Goal: Task Accomplishment & Management: Use online tool/utility

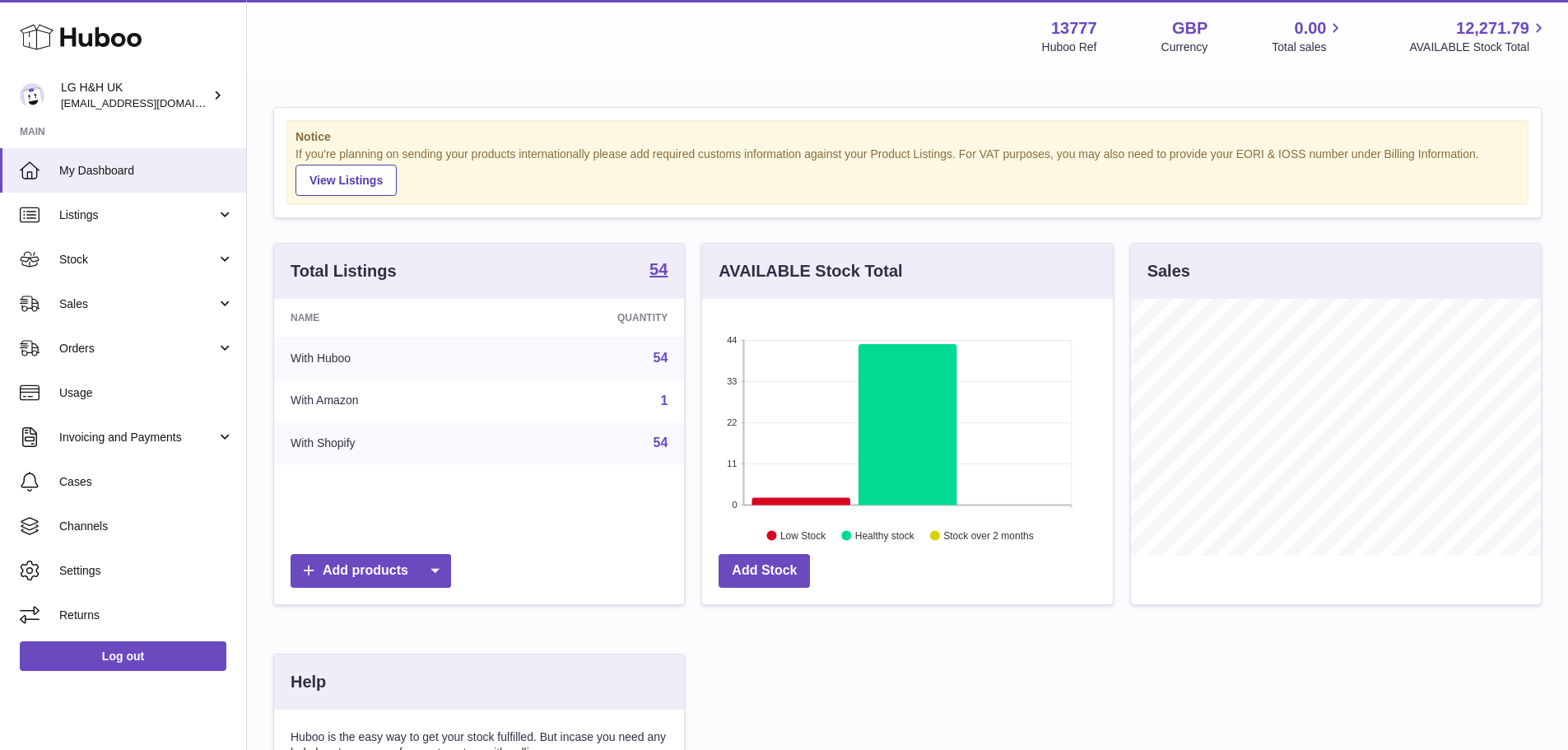
scroll to position [257, 410]
click at [86, 306] on span "Sales" at bounding box center [137, 304] width 157 height 16
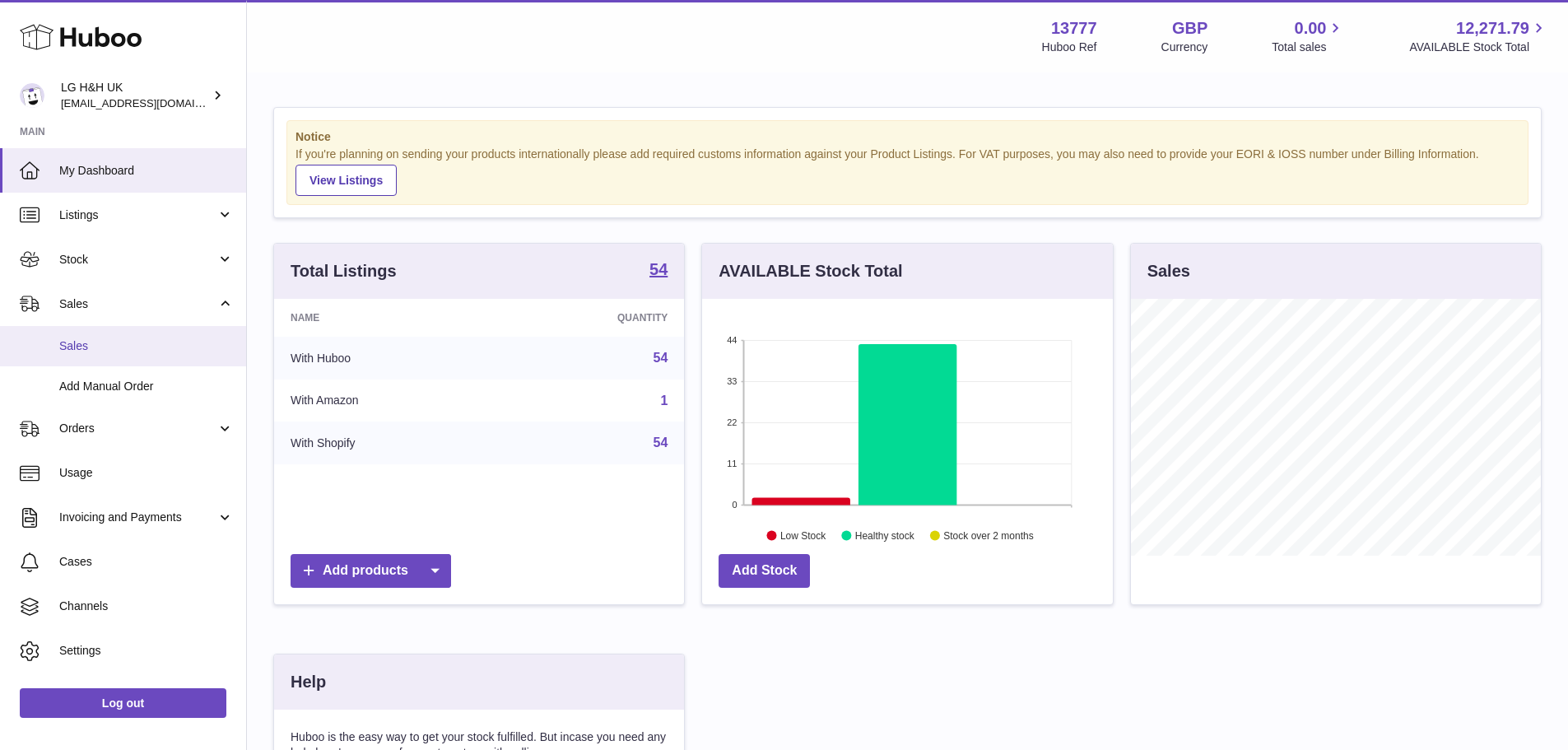
click at [94, 340] on span "Sales" at bounding box center [146, 347] width 175 height 16
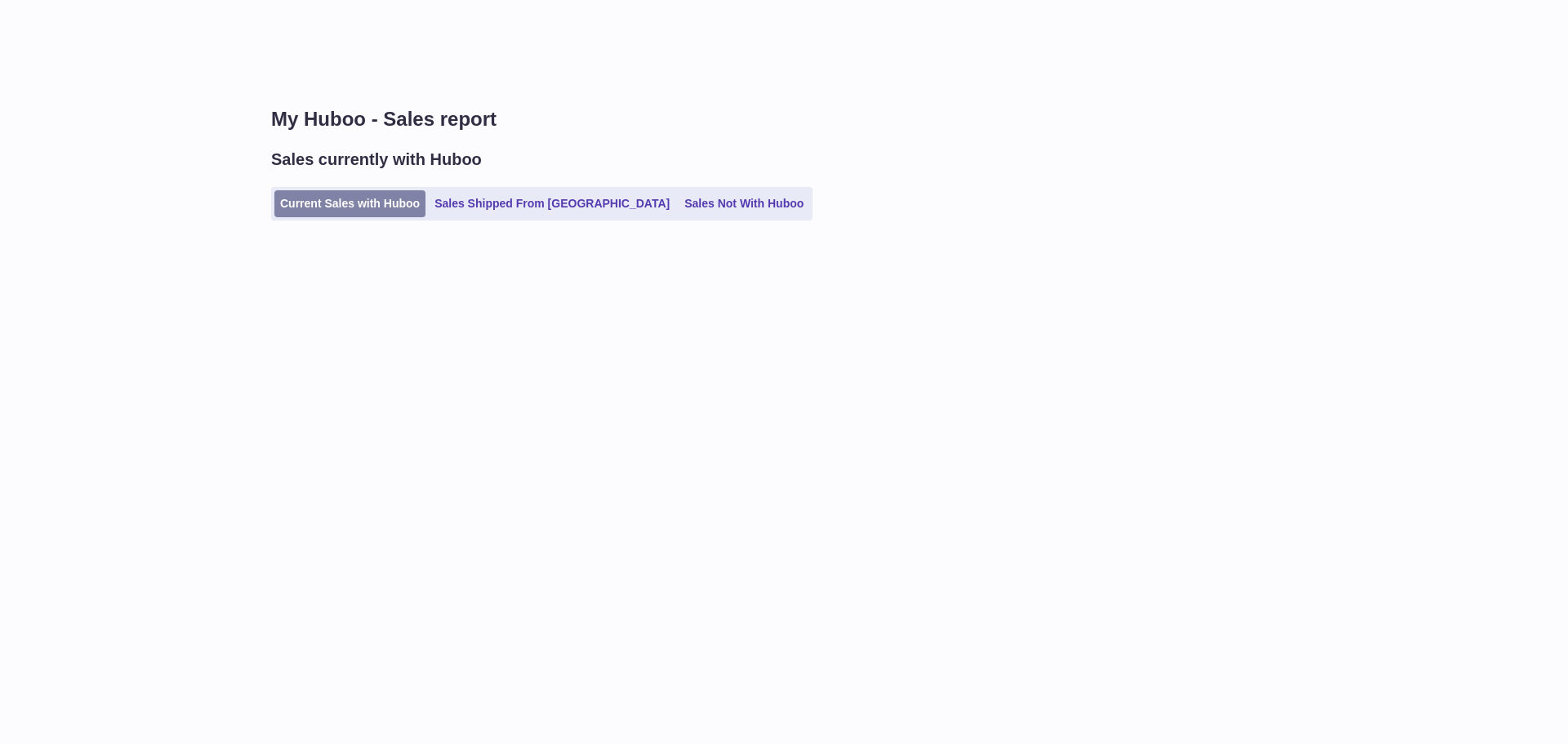
click at [383, 213] on link "Current Sales with Huboo" at bounding box center [350, 203] width 151 height 27
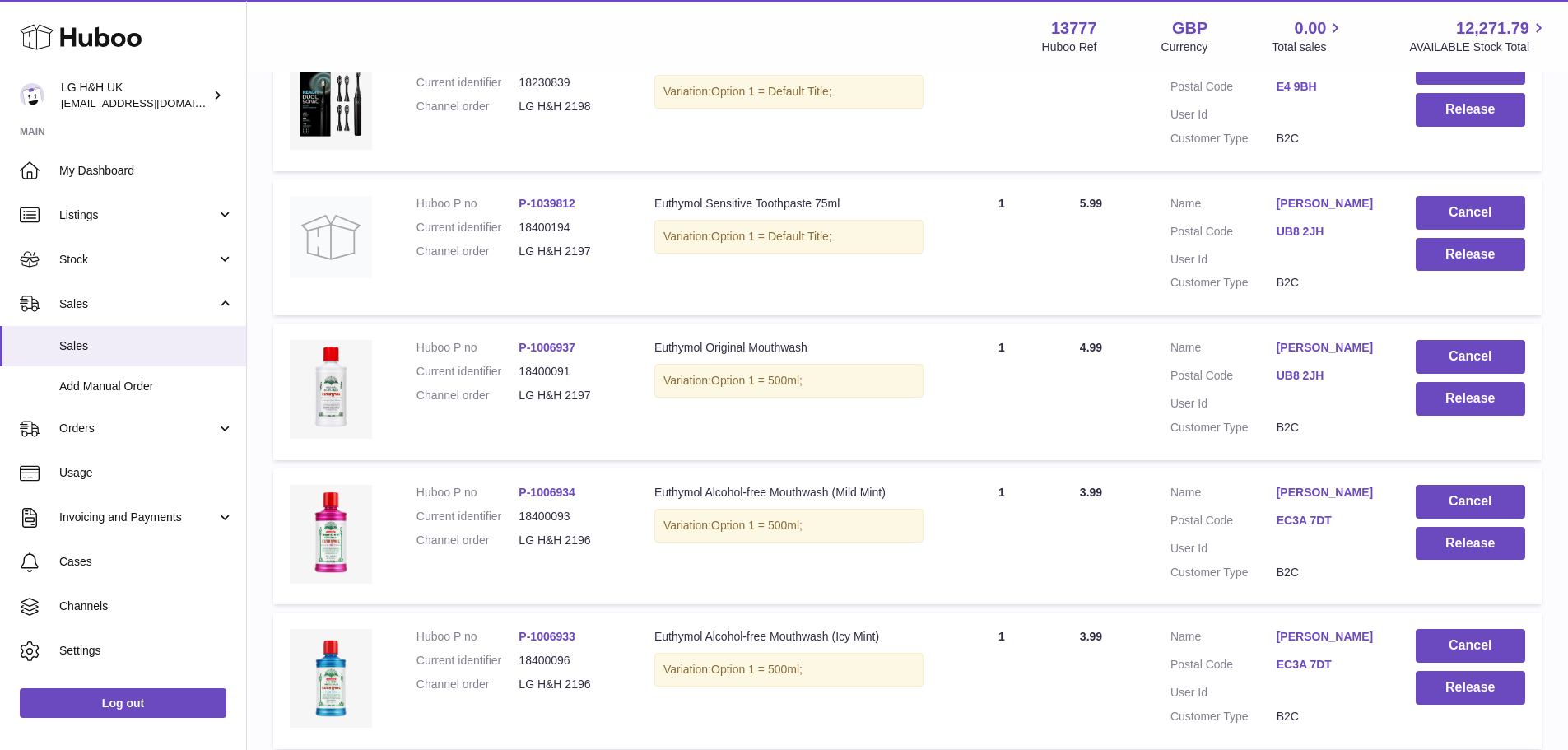
scroll to position [1152, 0]
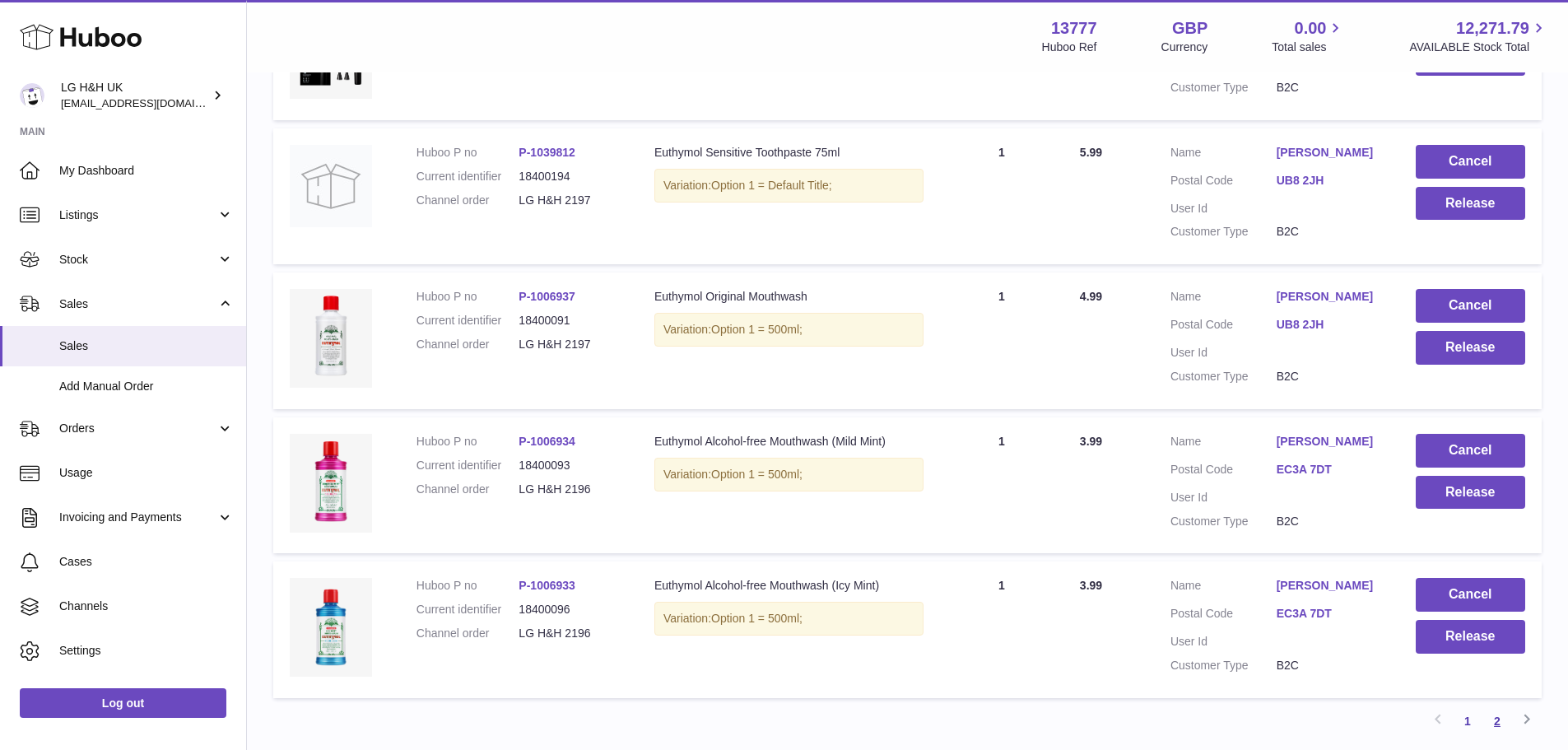
click at [1492, 720] on link "2" at bounding box center [1496, 721] width 29 height 29
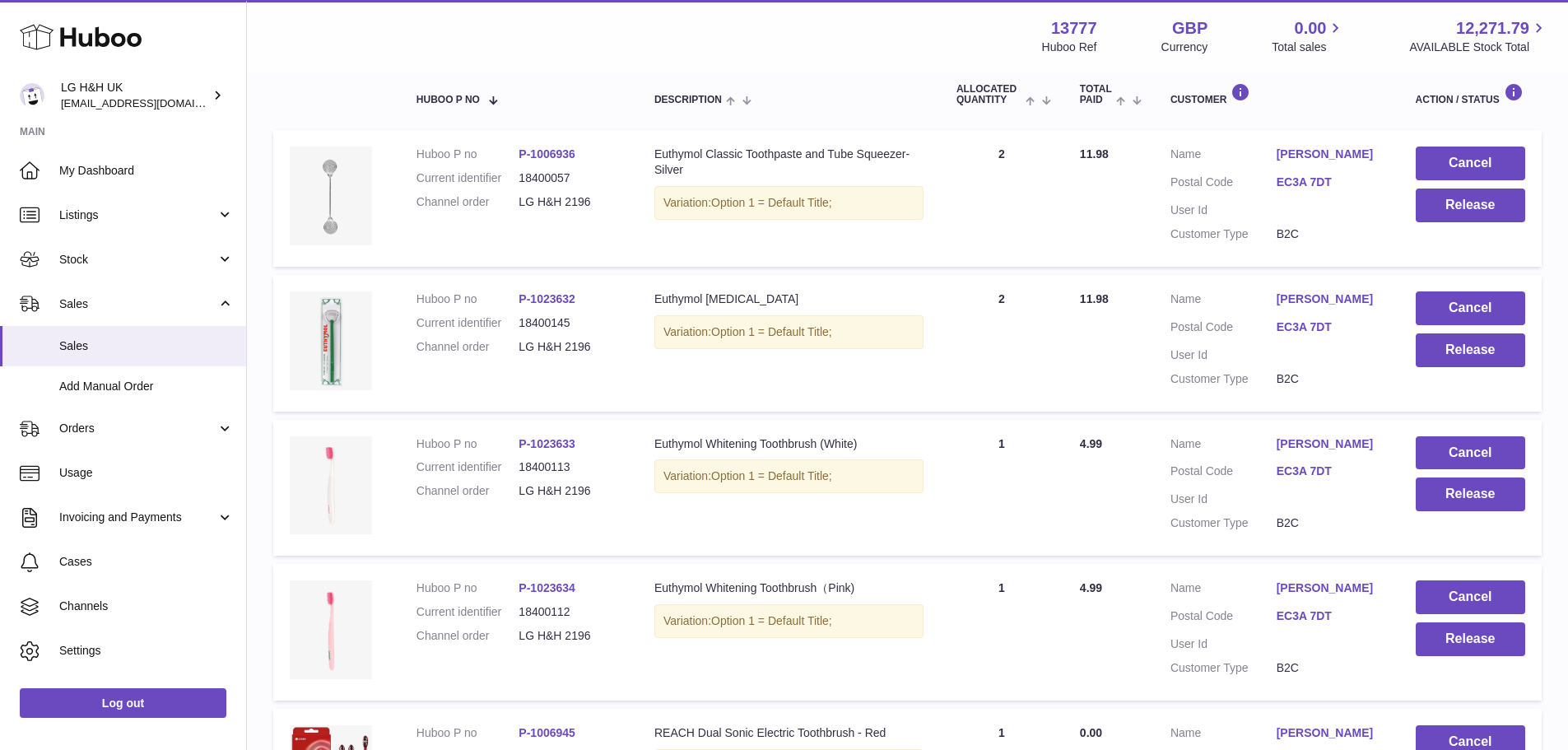
scroll to position [106, 0]
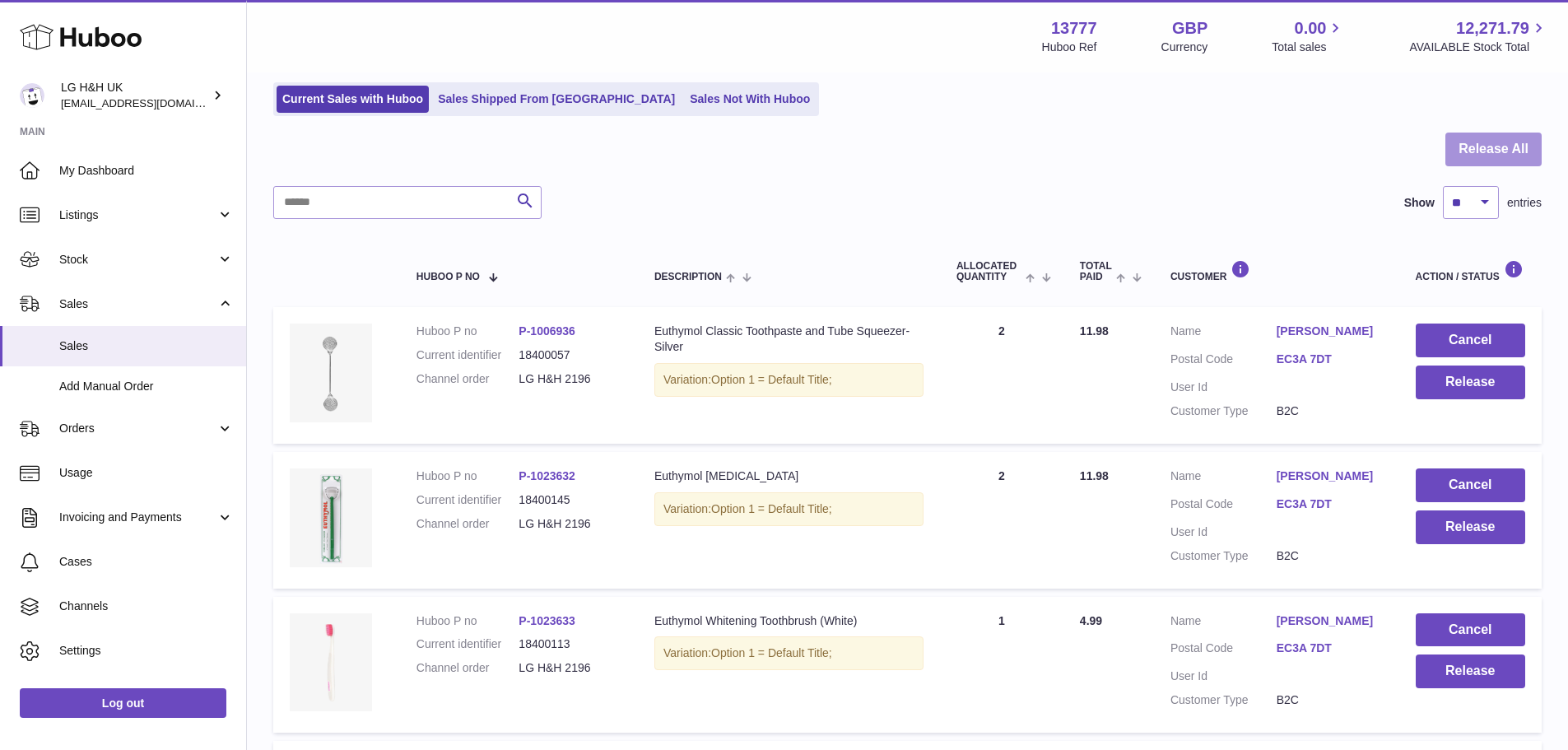
click at [1502, 147] on button "Release All" at bounding box center [1494, 149] width 97 height 34
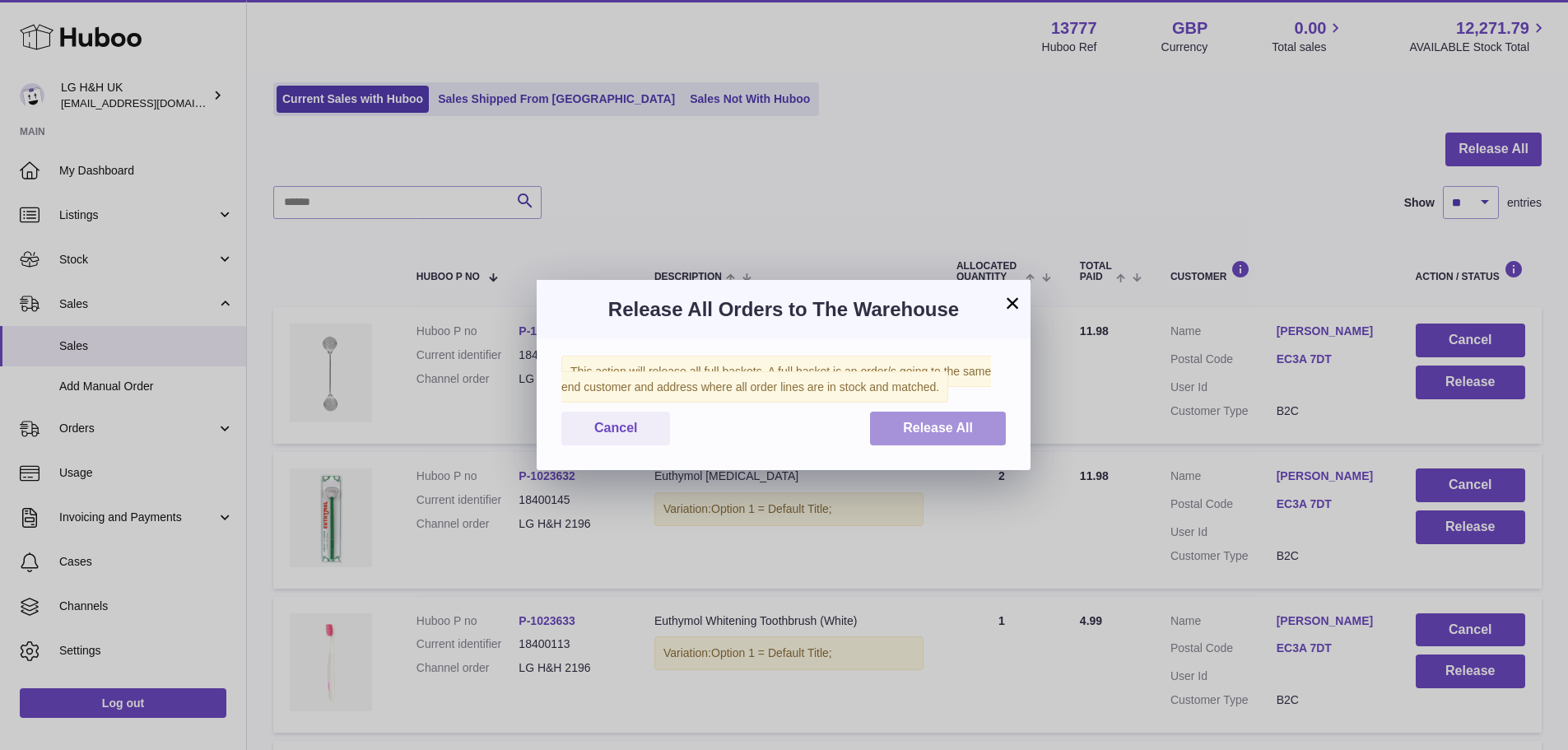
click at [959, 426] on span "Release All" at bounding box center [938, 427] width 70 height 14
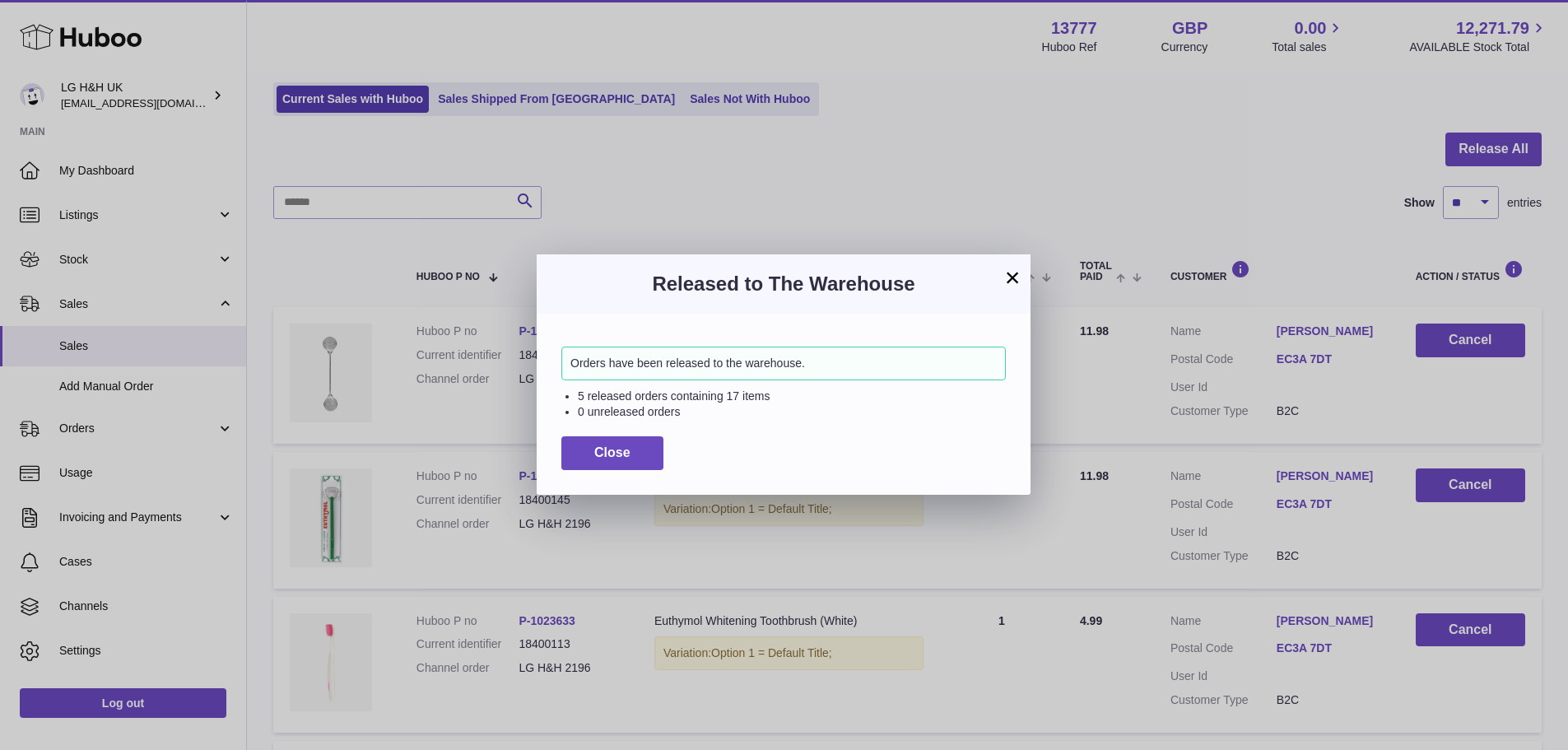
click at [1017, 275] on button "×" at bounding box center [1012, 277] width 20 height 20
